Goal: Task Accomplishment & Management: Manage account settings

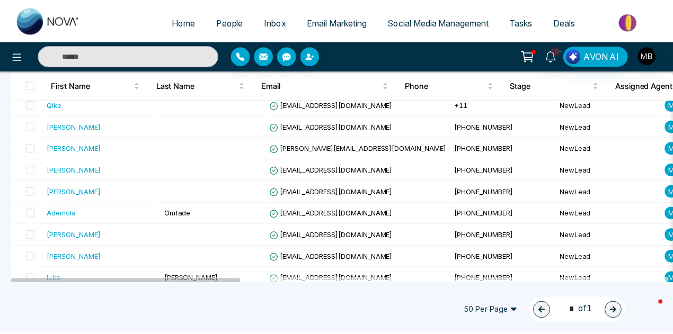
scroll to position [521, 0]
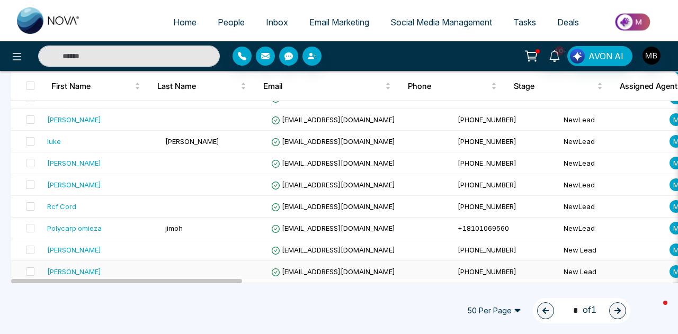
click at [86, 266] on div "Alexia Strmota" at bounding box center [74, 271] width 54 height 11
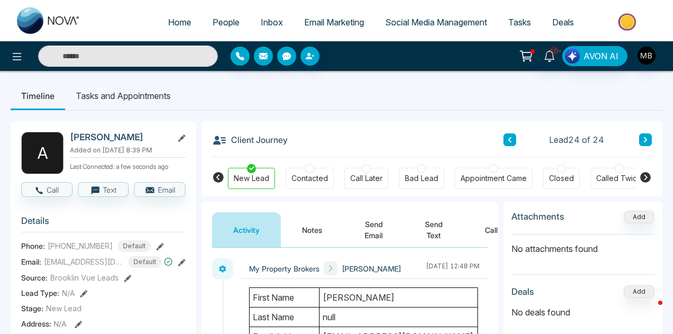
click at [306, 165] on div at bounding box center [309, 168] width 9 height 9
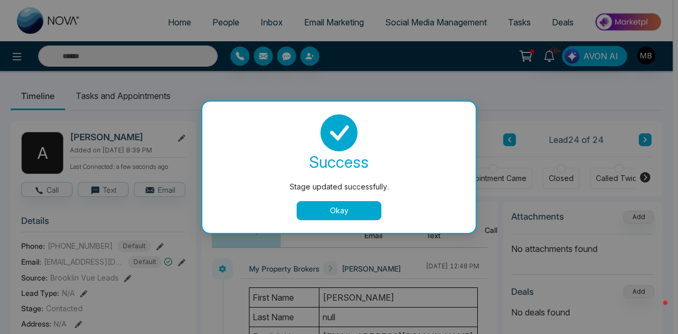
click at [346, 207] on button "Okay" at bounding box center [339, 210] width 85 height 19
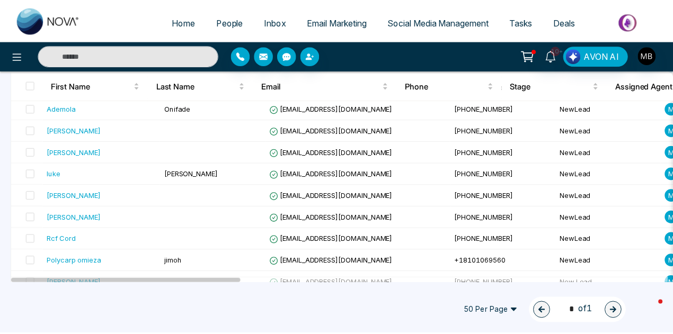
scroll to position [500, 0]
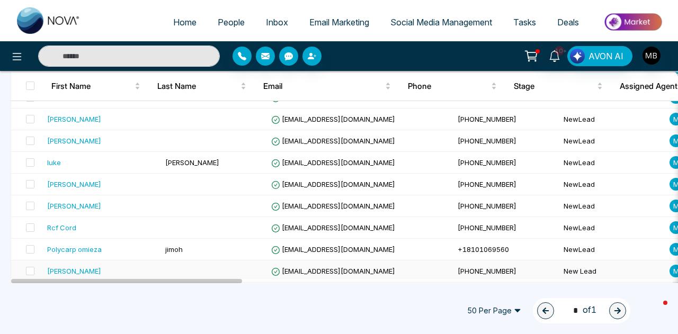
click at [458, 269] on span "+14169671111" at bounding box center [487, 271] width 59 height 8
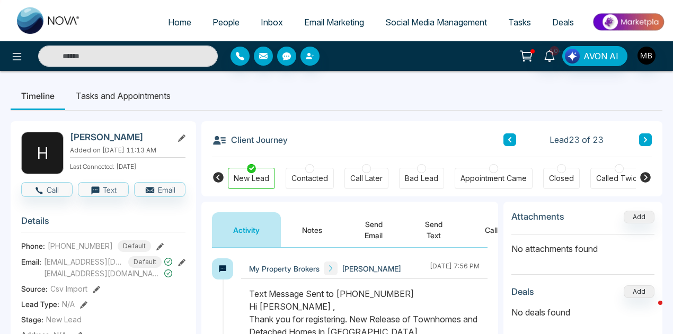
click at [646, 177] on icon at bounding box center [645, 177] width 11 height 11
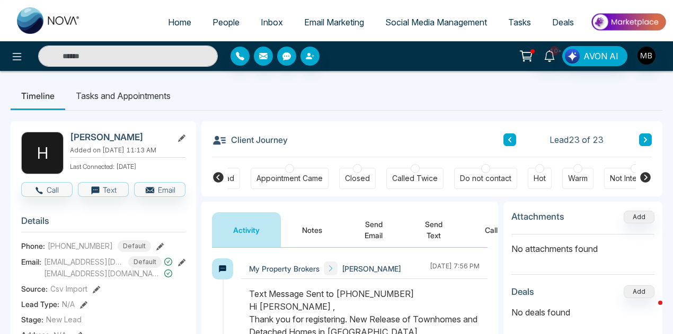
click at [220, 179] on icon at bounding box center [218, 177] width 11 height 11
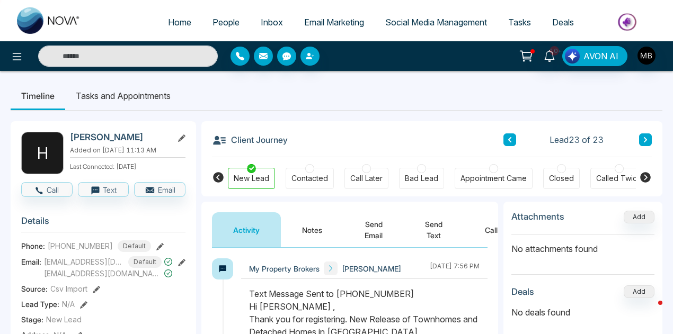
click at [421, 171] on div at bounding box center [421, 168] width 9 height 9
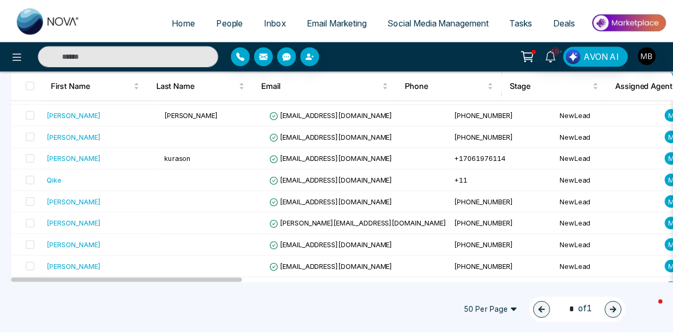
scroll to position [478, 0]
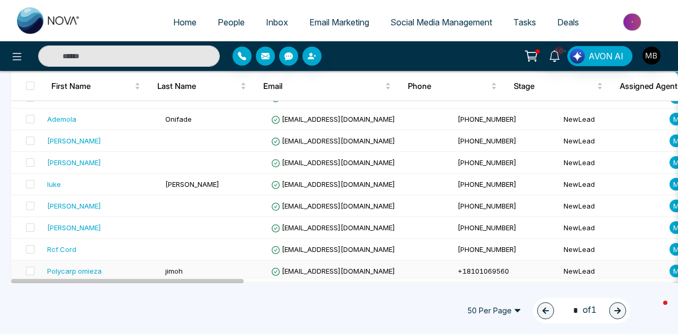
click at [458, 269] on span "+18101069560" at bounding box center [483, 271] width 51 height 8
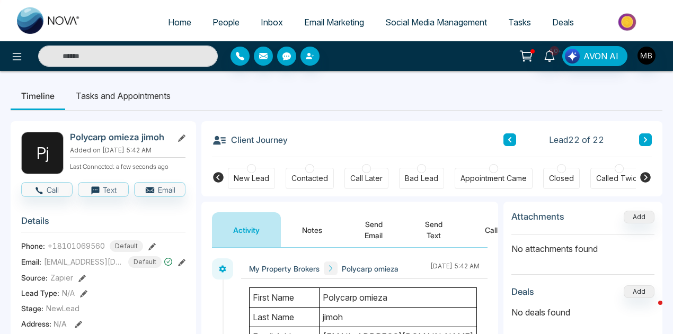
click at [417, 165] on div at bounding box center [421, 168] width 9 height 9
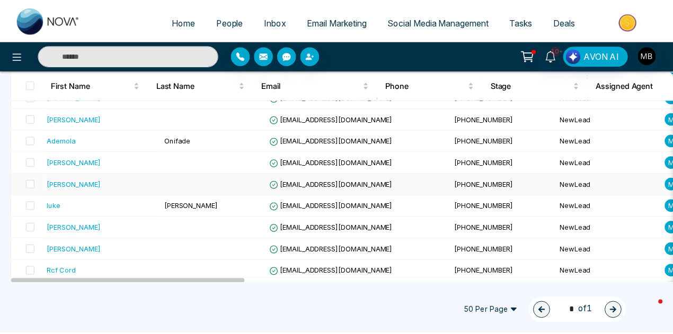
scroll to position [457, 0]
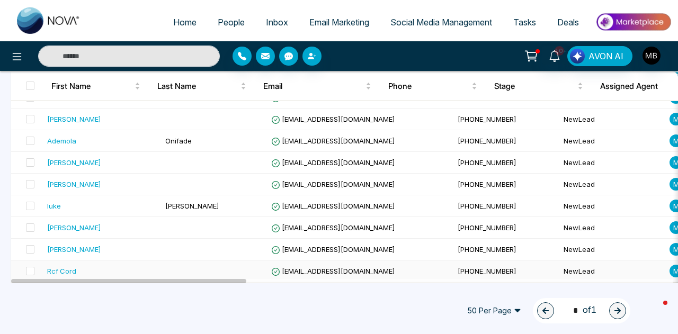
click at [310, 267] on span "[EMAIL_ADDRESS][DOMAIN_NAME]" at bounding box center [333, 271] width 124 height 8
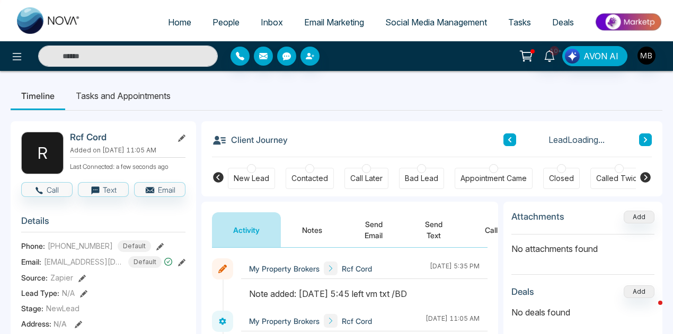
click at [310, 167] on div at bounding box center [309, 168] width 9 height 9
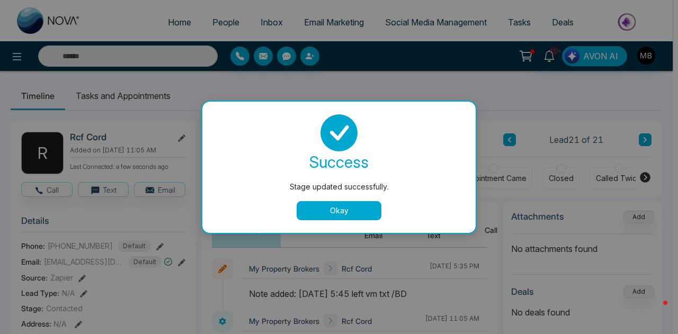
click at [335, 207] on button "Okay" at bounding box center [339, 210] width 85 height 19
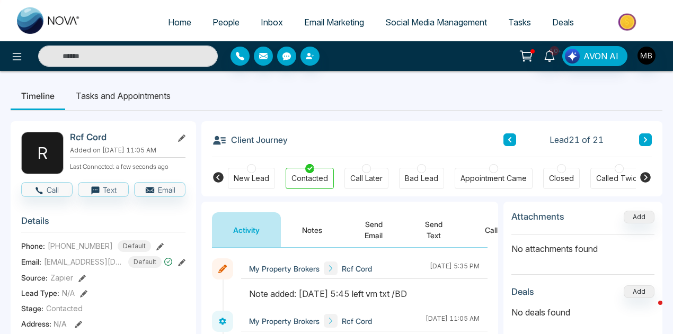
click at [507, 141] on icon at bounding box center [509, 140] width 5 height 6
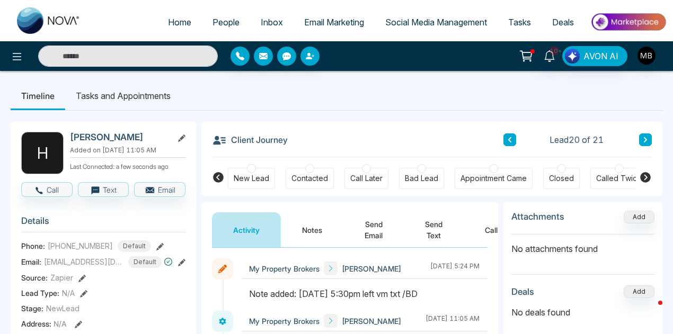
click at [309, 165] on div at bounding box center [309, 168] width 9 height 9
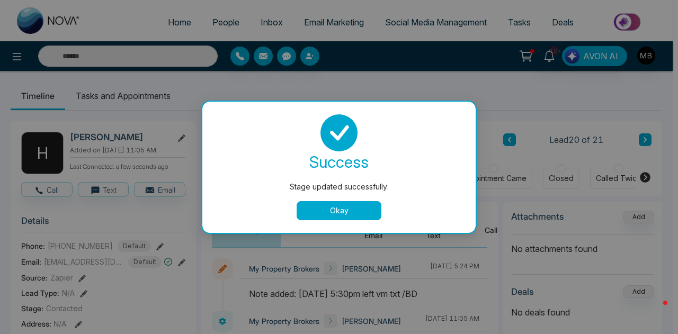
click at [336, 204] on button "Okay" at bounding box center [339, 210] width 85 height 19
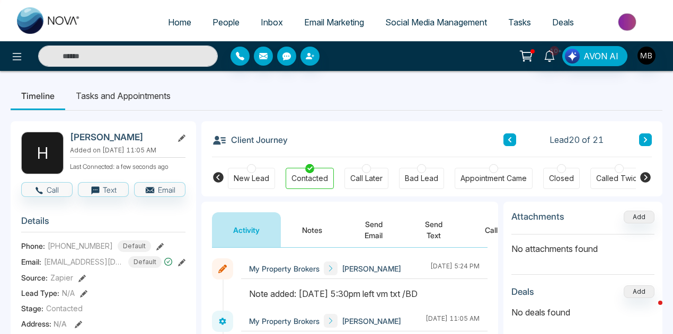
click at [510, 140] on icon at bounding box center [509, 140] width 5 height 6
click at [308, 169] on div at bounding box center [309, 168] width 9 height 9
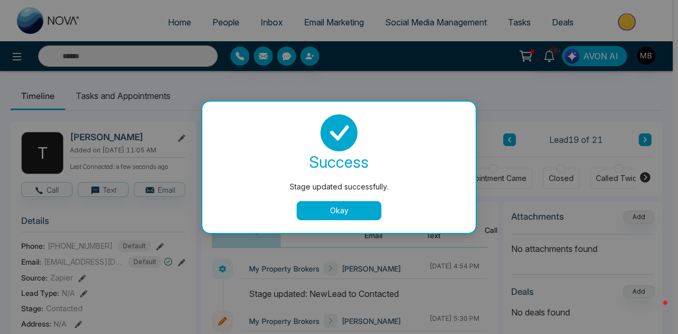
click at [356, 209] on button "Okay" at bounding box center [339, 210] width 85 height 19
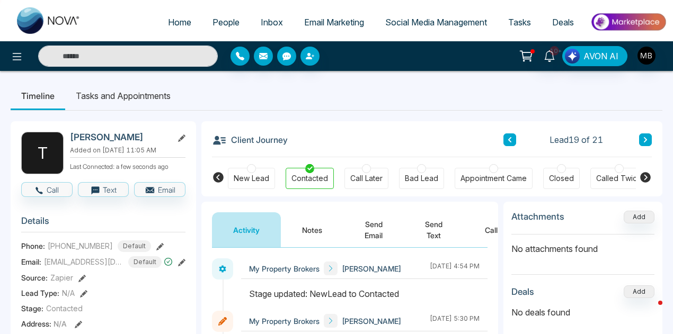
click at [510, 139] on icon at bounding box center [509, 139] width 3 height 5
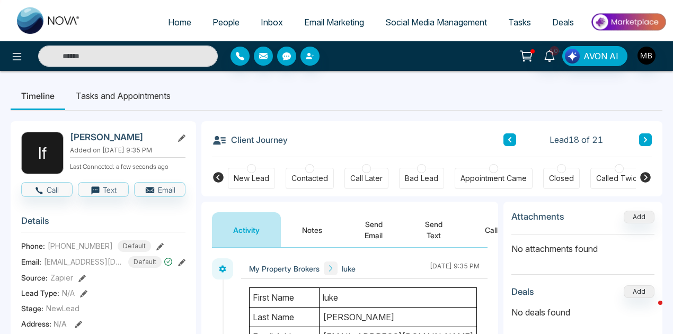
click at [643, 175] on icon at bounding box center [645, 177] width 11 height 11
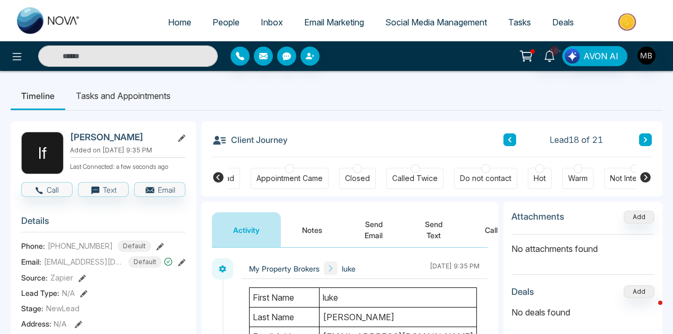
click at [632, 165] on div at bounding box center [634, 168] width 9 height 9
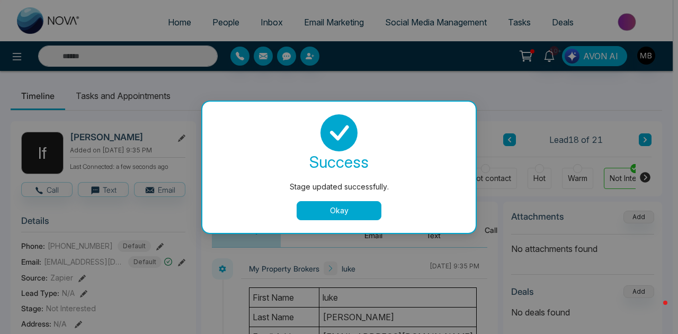
click at [325, 203] on button "Okay" at bounding box center [339, 210] width 85 height 19
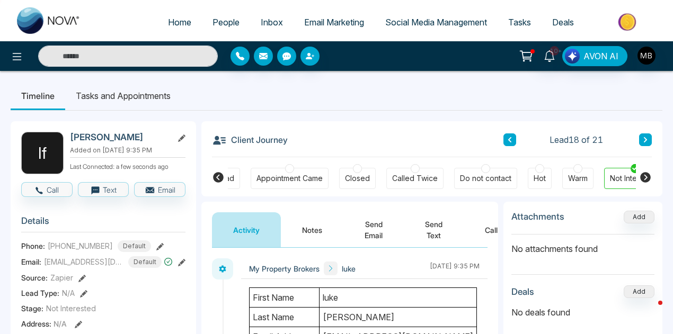
click at [507, 137] on icon at bounding box center [509, 140] width 5 height 6
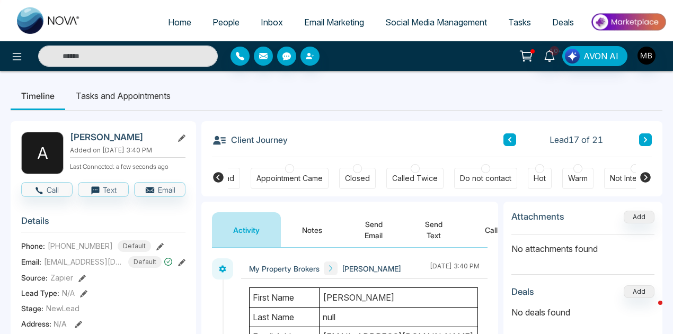
click at [218, 176] on icon at bounding box center [218, 177] width 11 height 11
click at [305, 170] on div at bounding box center [309, 168] width 9 height 9
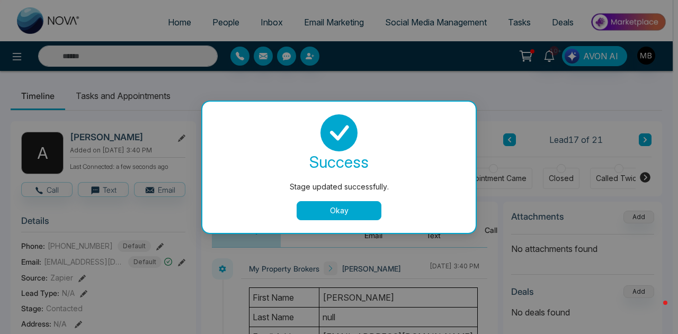
drag, startPoint x: 351, startPoint y: 209, endPoint x: 368, endPoint y: 198, distance: 20.3
click at [351, 209] on button "Okay" at bounding box center [339, 210] width 85 height 19
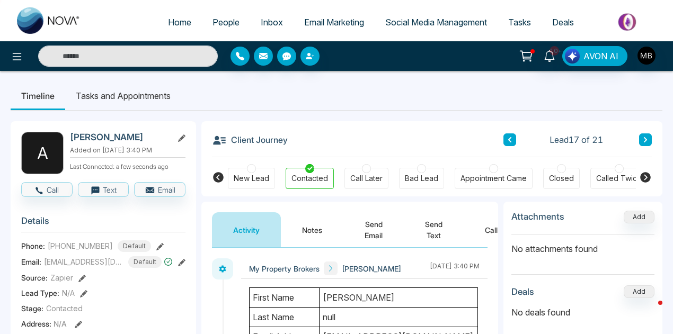
click at [508, 142] on icon at bounding box center [509, 140] width 5 height 6
click at [418, 167] on div at bounding box center [421, 168] width 9 height 9
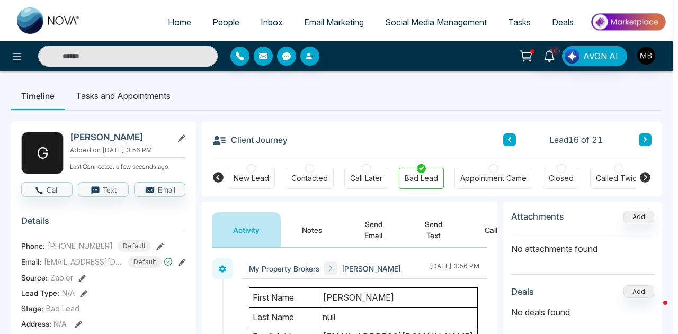
click at [513, 139] on div "Stage updated successfully. success Stage updated successfully. Okay" at bounding box center [339, 167] width 678 height 334
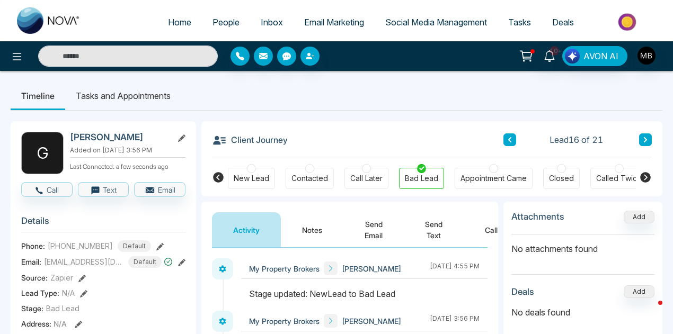
click at [507, 139] on icon at bounding box center [509, 140] width 5 height 6
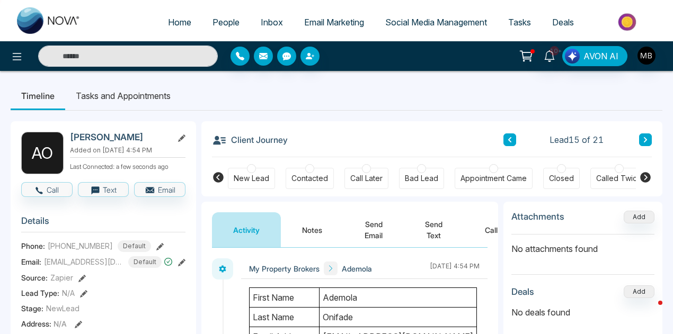
click at [420, 167] on div at bounding box center [421, 168] width 9 height 9
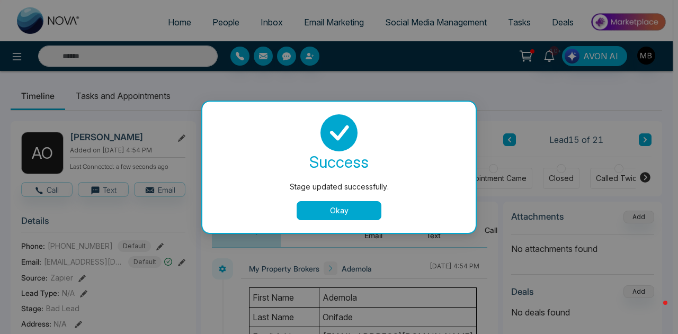
click at [379, 210] on button "Okay" at bounding box center [339, 210] width 85 height 19
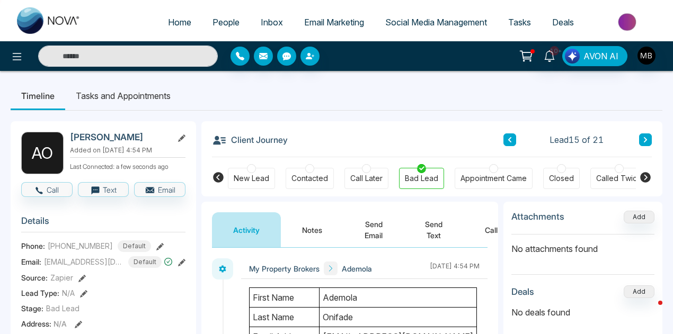
click at [508, 137] on icon at bounding box center [509, 140] width 5 height 6
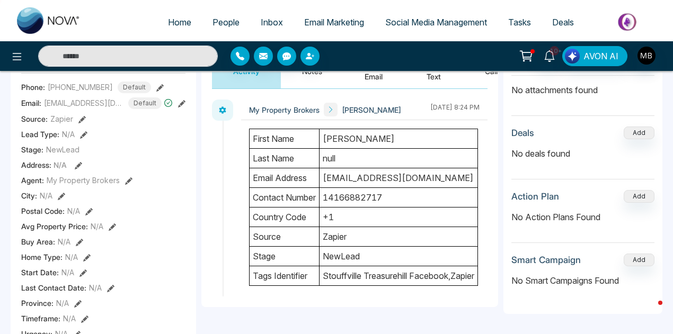
scroll to position [318, 0]
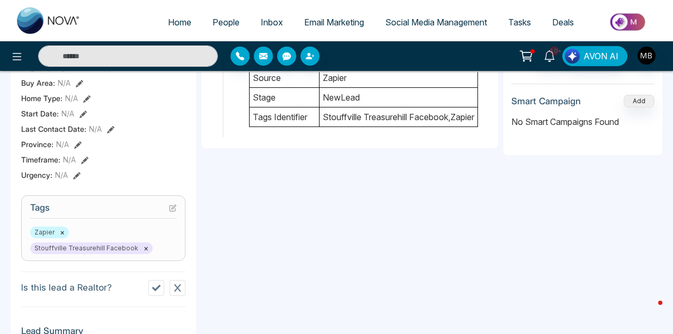
click at [159, 291] on icon at bounding box center [156, 288] width 8 height 6
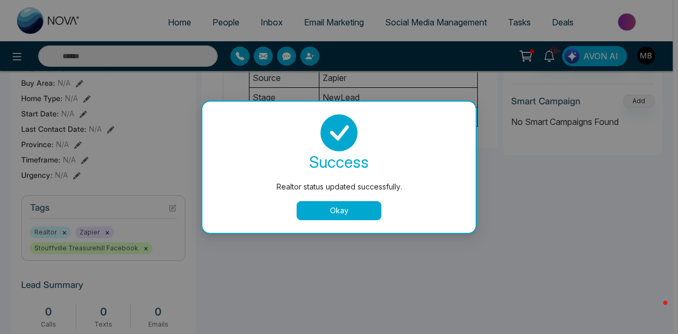
click at [344, 213] on button "Okay" at bounding box center [339, 210] width 85 height 19
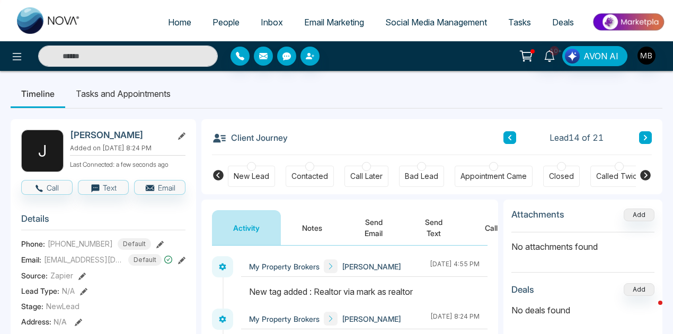
scroll to position [0, 0]
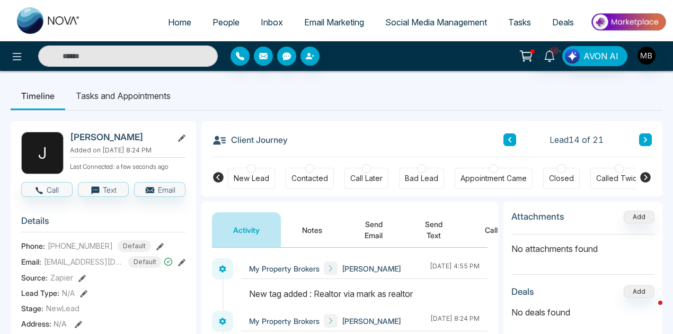
click at [514, 141] on button at bounding box center [509, 139] width 13 height 13
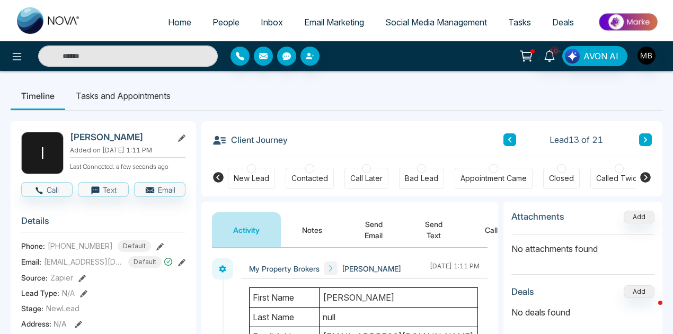
click at [310, 165] on div at bounding box center [309, 168] width 9 height 9
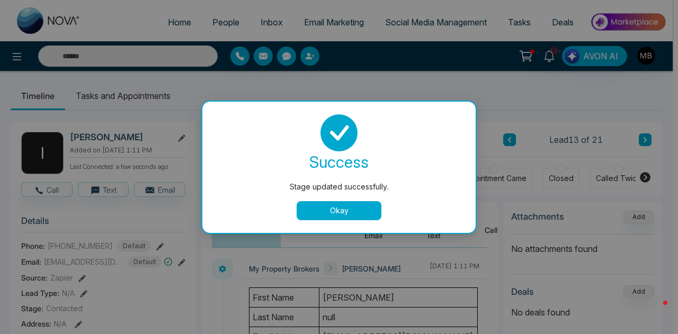
click at [347, 209] on button "Okay" at bounding box center [339, 210] width 85 height 19
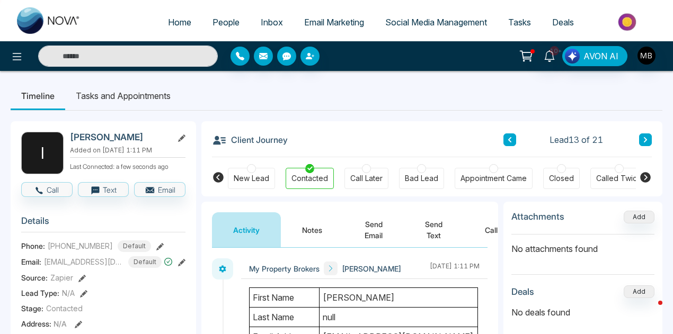
click at [510, 142] on icon at bounding box center [509, 140] width 5 height 6
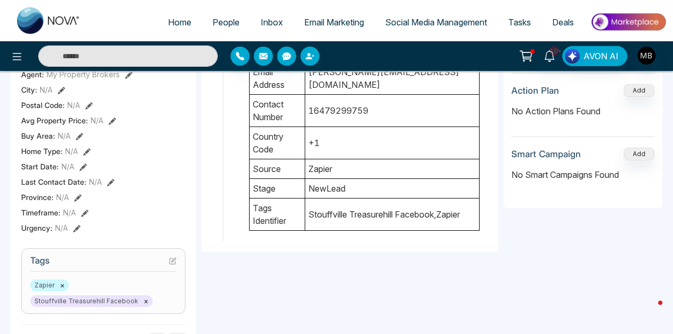
scroll to position [318, 0]
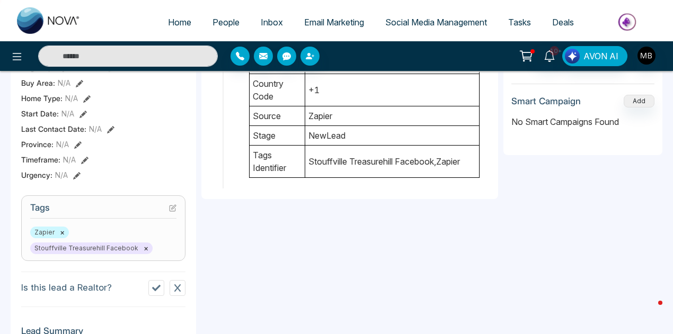
click at [158, 291] on icon at bounding box center [156, 288] width 8 height 6
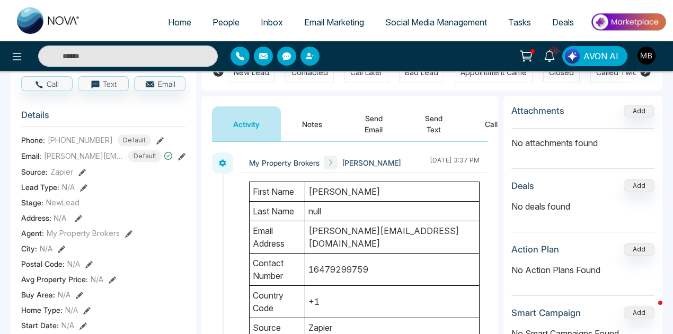
scroll to position [53, 0]
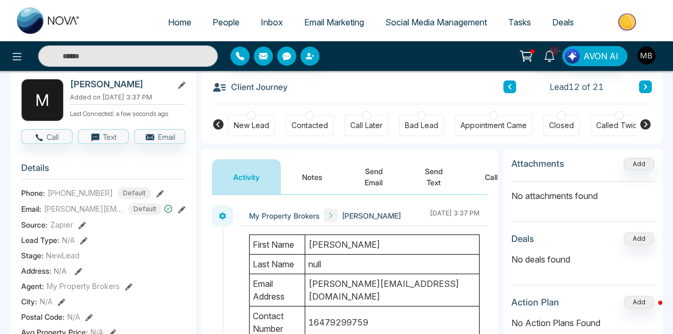
click at [507, 82] on button at bounding box center [509, 87] width 13 height 13
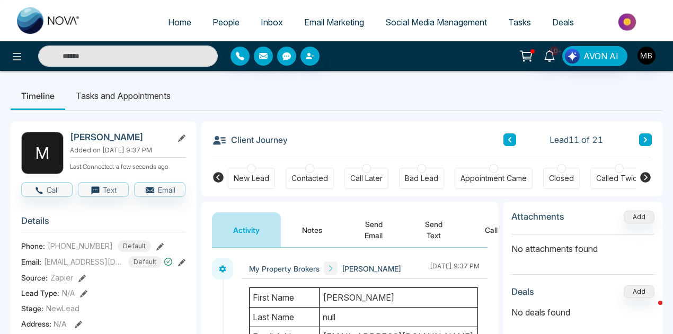
scroll to position [53, 0]
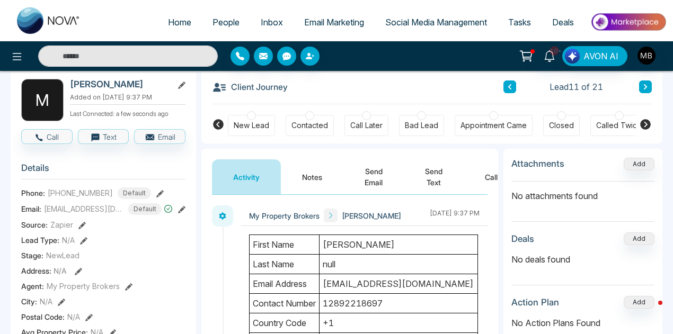
click at [645, 122] on icon at bounding box center [645, 124] width 13 height 13
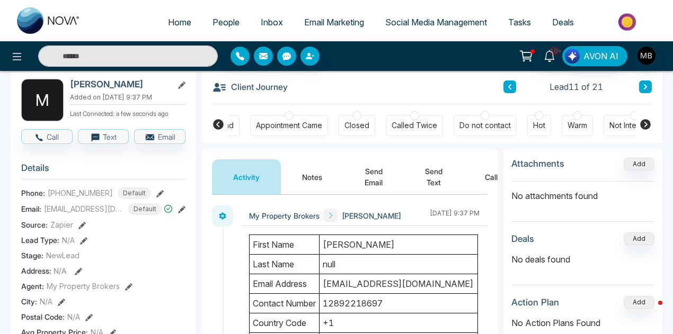
click at [480, 114] on div at bounding box center [484, 115] width 9 height 9
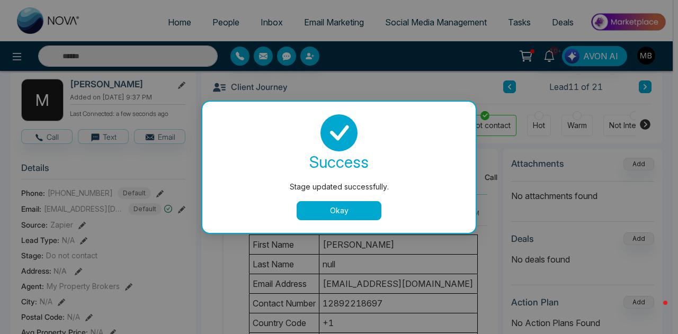
click at [337, 207] on button "Okay" at bounding box center [339, 210] width 85 height 19
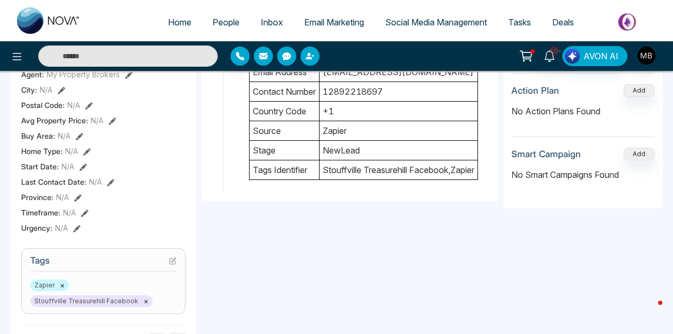
scroll to position [318, 0]
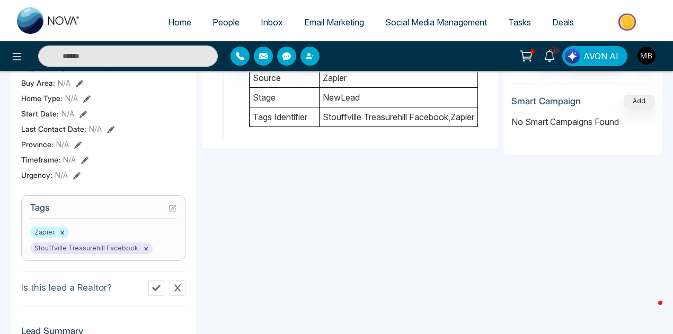
click at [151, 289] on button at bounding box center [156, 288] width 16 height 16
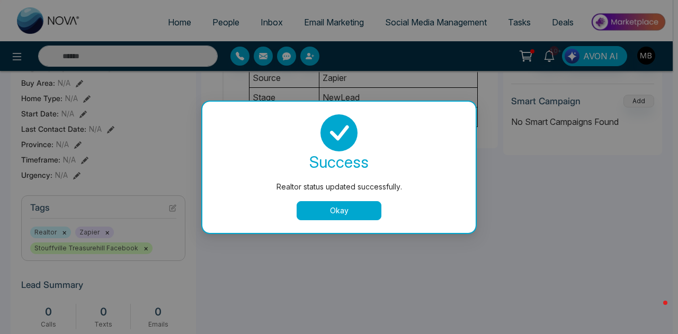
drag, startPoint x: 310, startPoint y: 211, endPoint x: 317, endPoint y: 211, distance: 6.4
click at [310, 211] on button "Okay" at bounding box center [339, 210] width 85 height 19
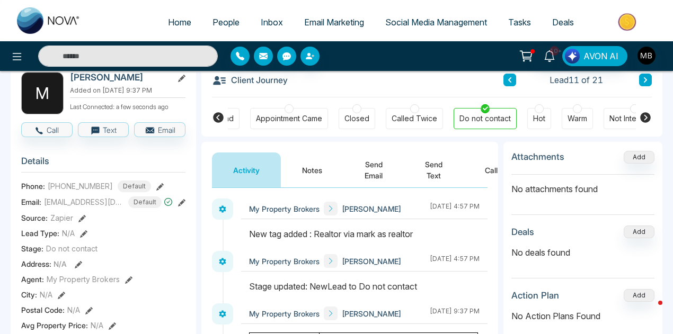
scroll to position [0, 0]
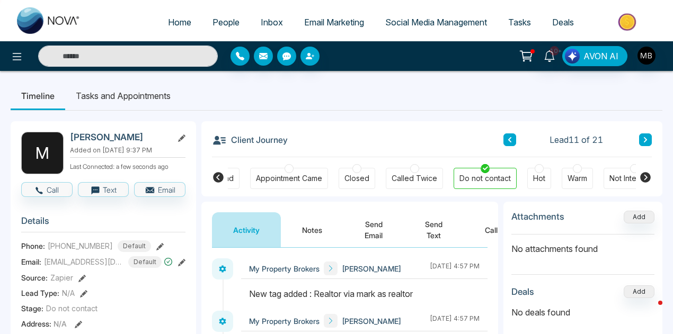
click at [513, 137] on button at bounding box center [509, 139] width 13 height 13
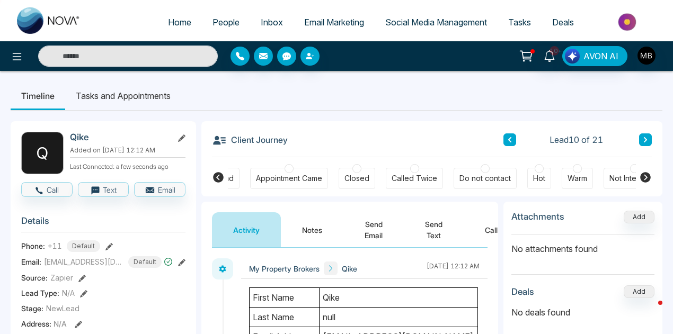
click at [217, 179] on icon at bounding box center [218, 177] width 11 height 11
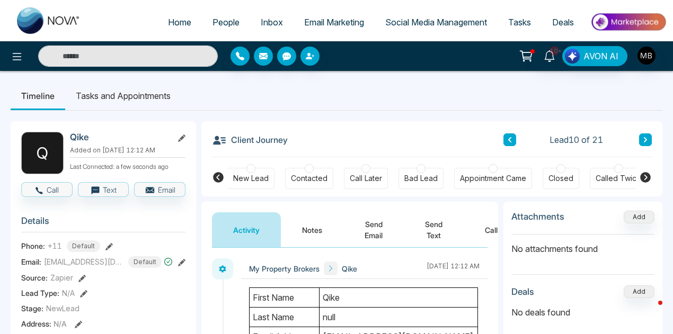
click at [426, 170] on div "Bad Lead" at bounding box center [420, 178] width 45 height 21
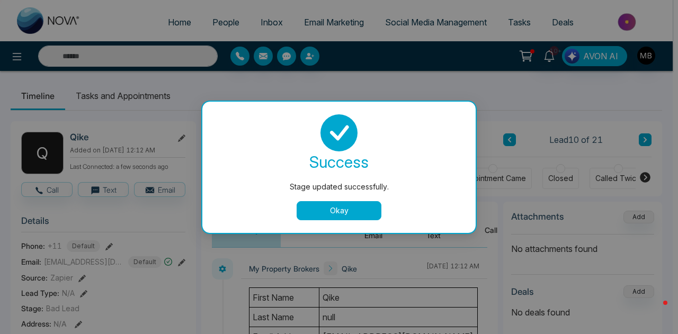
click at [308, 211] on button "Okay" at bounding box center [339, 210] width 85 height 19
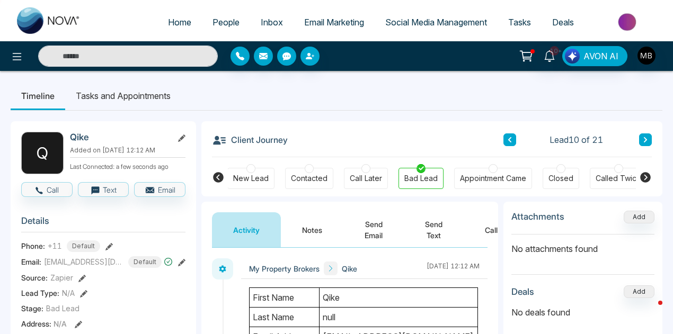
click at [507, 140] on icon at bounding box center [509, 140] width 5 height 6
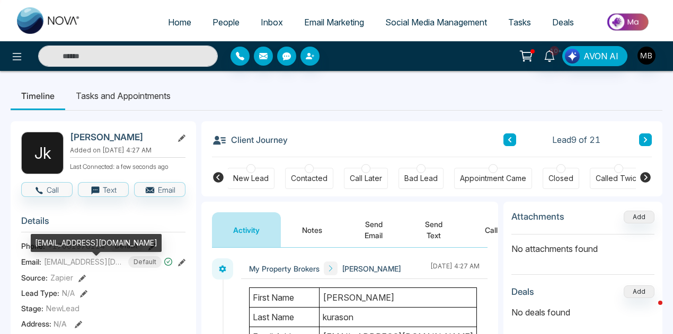
click at [104, 267] on span "[EMAIL_ADDRESS][DOMAIN_NAME]" at bounding box center [83, 261] width 79 height 11
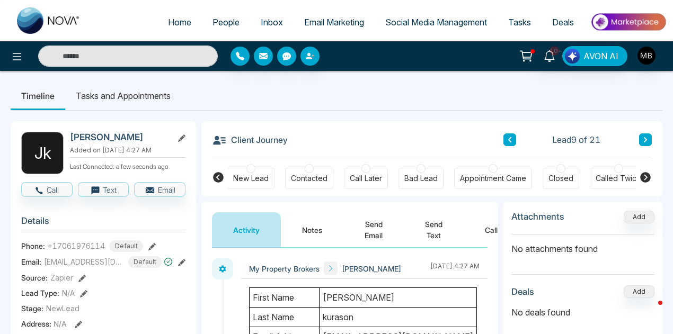
click at [182, 266] on icon at bounding box center [181, 262] width 7 height 7
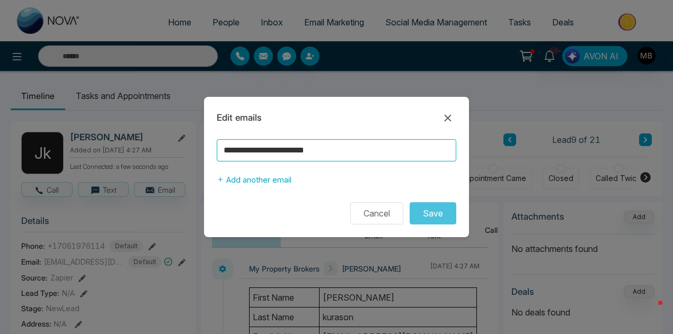
click at [281, 148] on input "**********" at bounding box center [336, 150] width 239 height 22
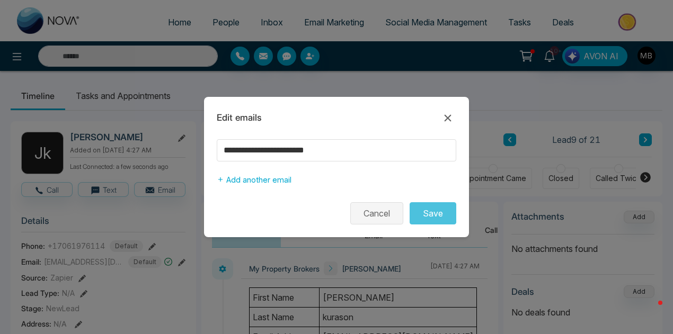
click at [391, 220] on button "Cancel" at bounding box center [376, 213] width 53 height 22
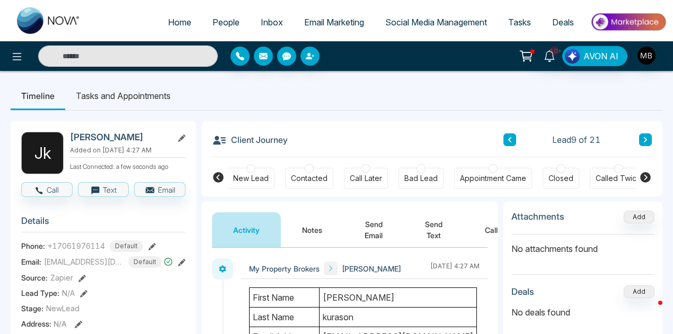
click at [105, 252] on span "+17061976114" at bounding box center [76, 245] width 57 height 11
click at [99, 252] on span "+17061976114" at bounding box center [76, 245] width 57 height 11
drag, startPoint x: 103, startPoint y: 251, endPoint x: 59, endPoint y: 251, distance: 44.0
click at [59, 251] on span "+17061976114" at bounding box center [76, 245] width 57 height 11
copy span "7061976114"
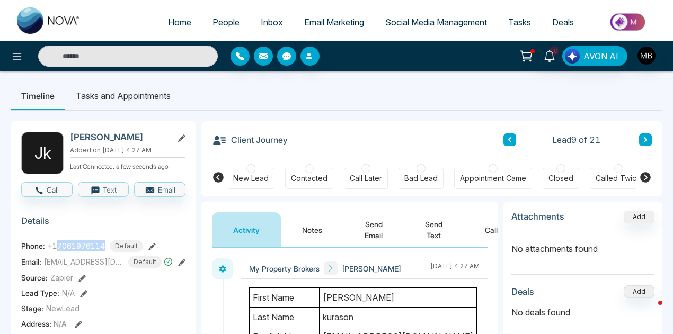
drag, startPoint x: 72, startPoint y: 135, endPoint x: 160, endPoint y: 133, distance: 88.5
click at [160, 133] on h2 "[PERSON_NAME]" at bounding box center [119, 137] width 99 height 11
copy h2 "[PERSON_NAME]"
click at [422, 166] on div at bounding box center [420, 168] width 9 height 9
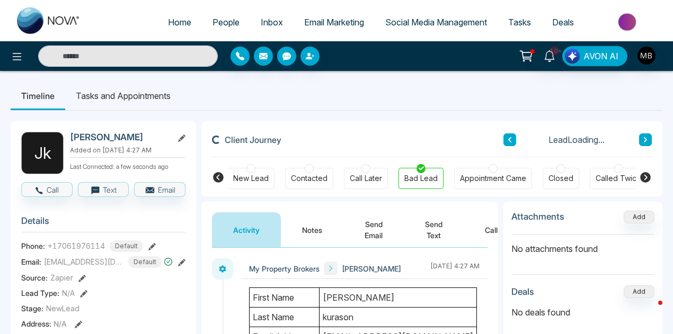
click at [510, 141] on icon at bounding box center [509, 139] width 3 height 5
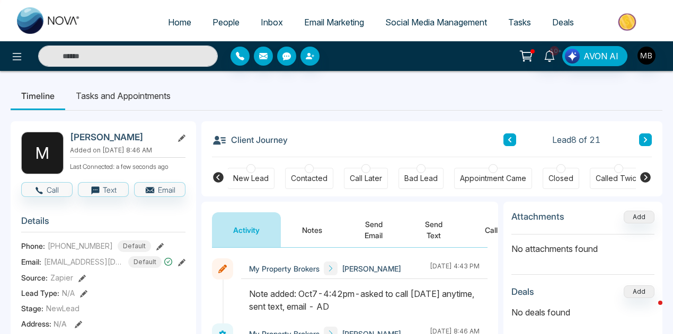
click at [647, 138] on div "Client Journey Lead 8 of 21 New Lead Contacted Call Later Bad Lead Appointment …" at bounding box center [431, 158] width 461 height 75
click at [646, 140] on icon at bounding box center [645, 139] width 3 height 5
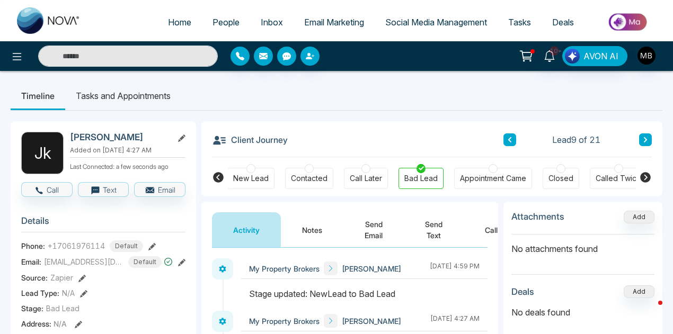
click at [508, 136] on button at bounding box center [509, 139] width 13 height 13
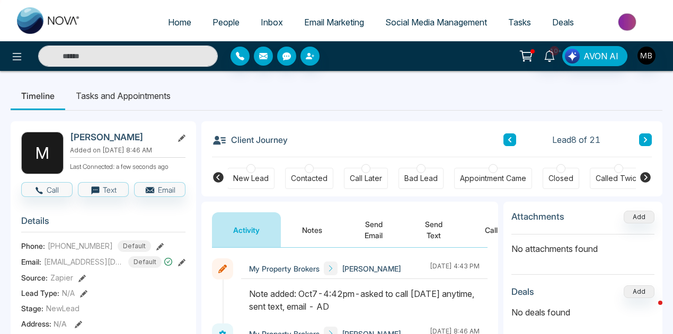
click at [370, 172] on div "Call Later" at bounding box center [366, 178] width 44 height 21
click at [307, 171] on div at bounding box center [309, 168] width 9 height 9
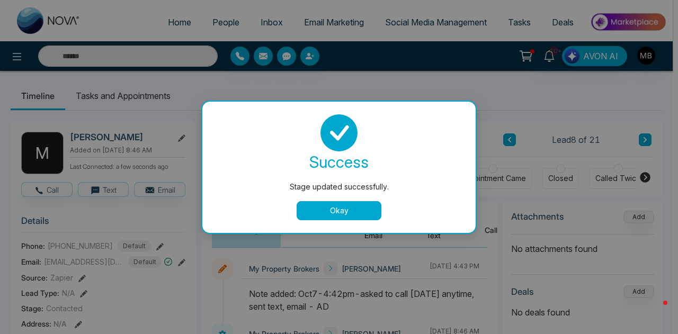
click at [343, 211] on button "Okay" at bounding box center [339, 210] width 85 height 19
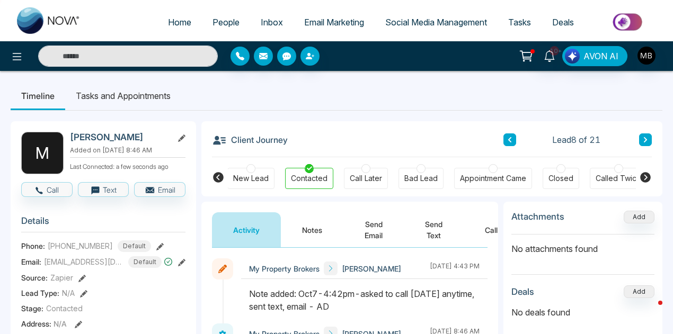
click at [527, 16] on link "Tasks" at bounding box center [519, 22] width 44 height 20
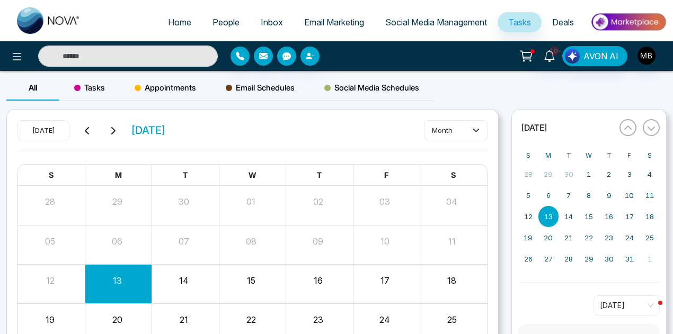
scroll to position [53, 0]
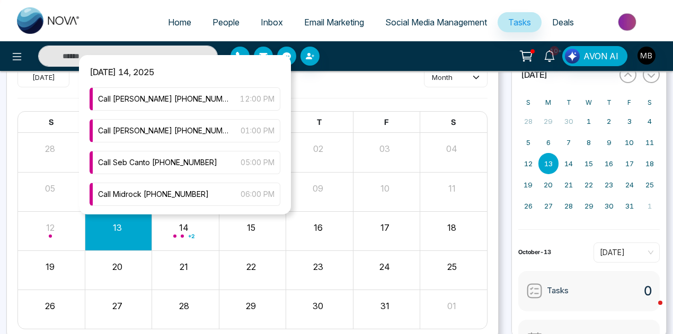
click at [200, 234] on div "+ 2" at bounding box center [185, 230] width 67 height 25
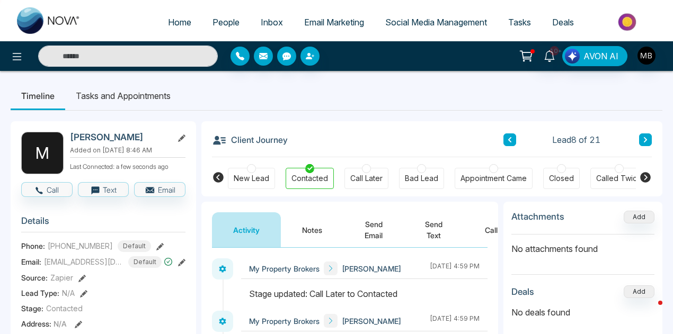
click at [503, 140] on button at bounding box center [509, 139] width 13 height 13
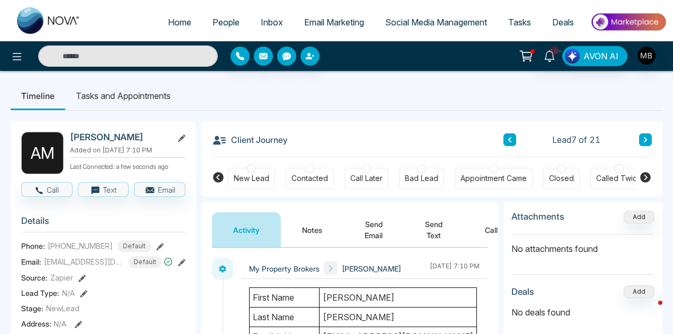
click at [307, 167] on div at bounding box center [309, 168] width 9 height 9
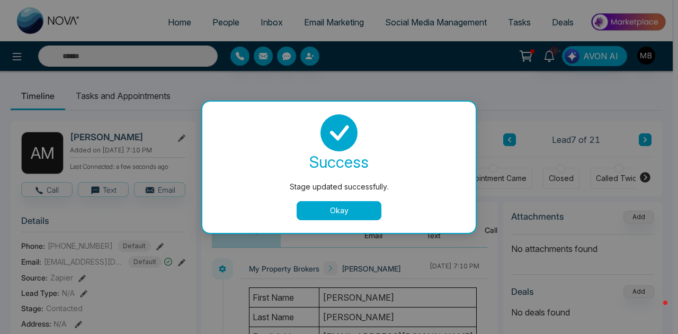
click at [347, 206] on button "Okay" at bounding box center [339, 210] width 85 height 19
